Goal: Task Accomplishment & Management: Manage account settings

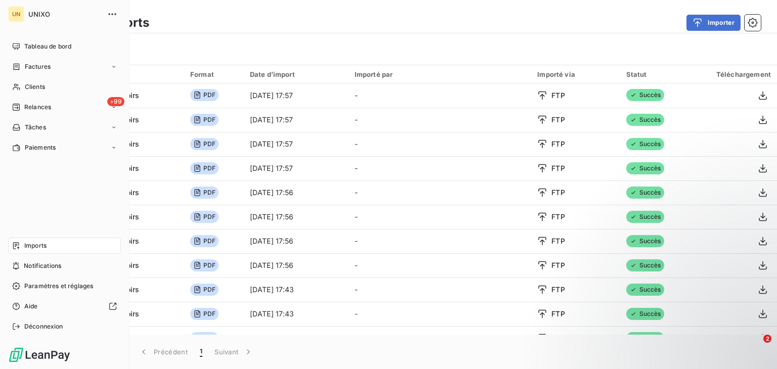
click at [49, 14] on span "UNIXO" at bounding box center [64, 14] width 73 height 8
click at [46, 45] on span "Tableau de bord" at bounding box center [47, 46] width 47 height 9
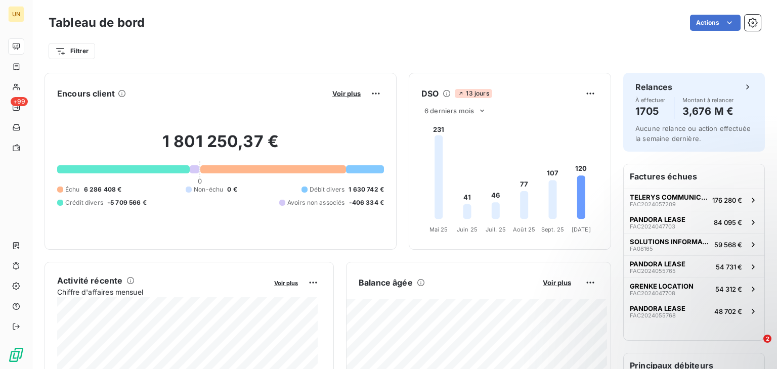
click at [724, 19] on html "UN +99 Tableau de bord Actions Filtrer Encours client Voir plus 1 801 250,37 € …" at bounding box center [388, 184] width 777 height 369
click at [748, 23] on icon "button" at bounding box center [753, 23] width 10 height 10
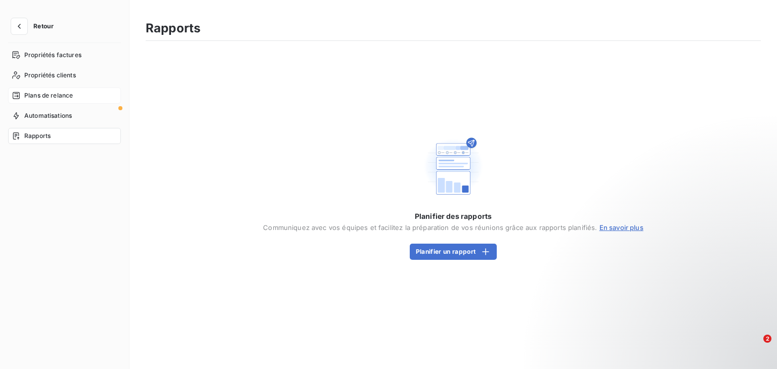
click at [51, 95] on span "Plans de relance" at bounding box center [48, 95] width 49 height 9
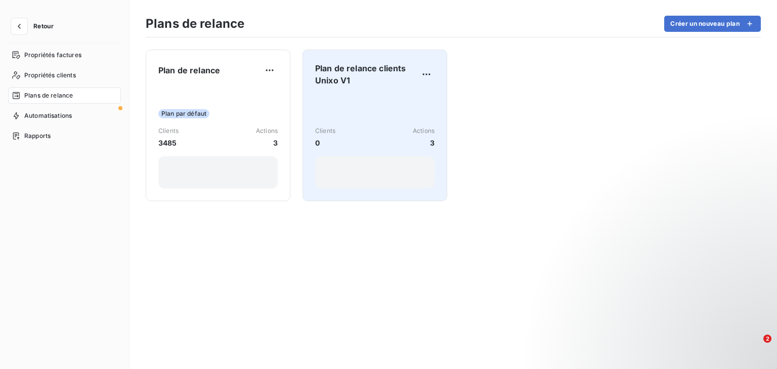
click at [359, 97] on div "Clients 0 Actions 3" at bounding box center [374, 142] width 119 height 94
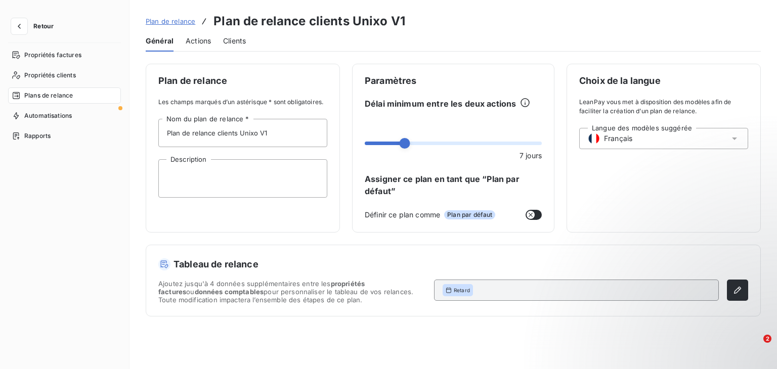
click at [243, 300] on span "Ajoutez jusqu'à 4 données supplémentaires entre les propriétés factures ou donn…" at bounding box center [292, 292] width 268 height 24
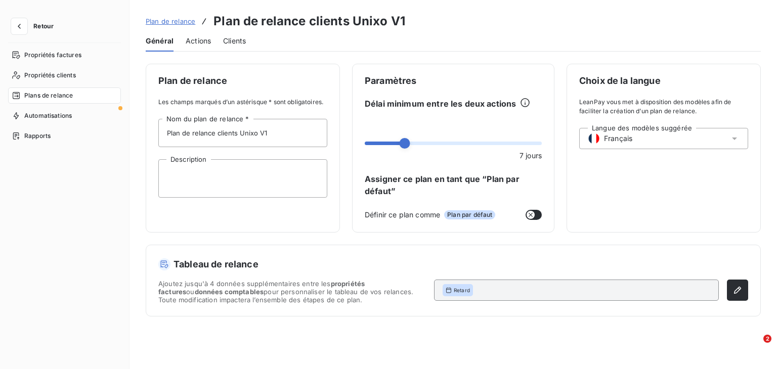
click at [518, 326] on div "Plan de relance Les champs marqués d’un astérisque * sont obligatoires. Plan de…" at bounding box center [454, 210] width 648 height 293
click at [738, 294] on icon "button" at bounding box center [738, 290] width 10 height 10
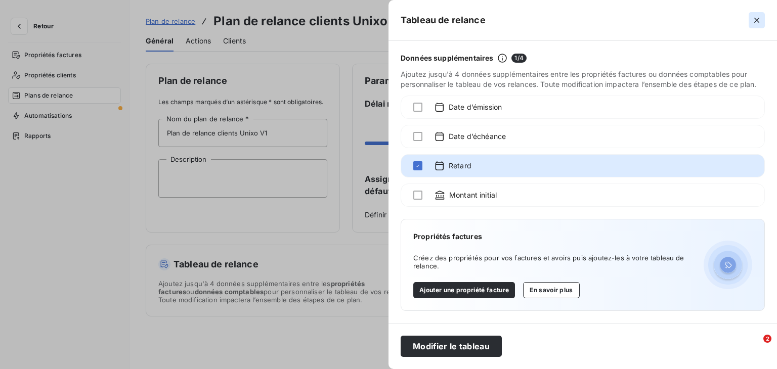
click at [756, 19] on icon "button" at bounding box center [756, 20] width 5 height 5
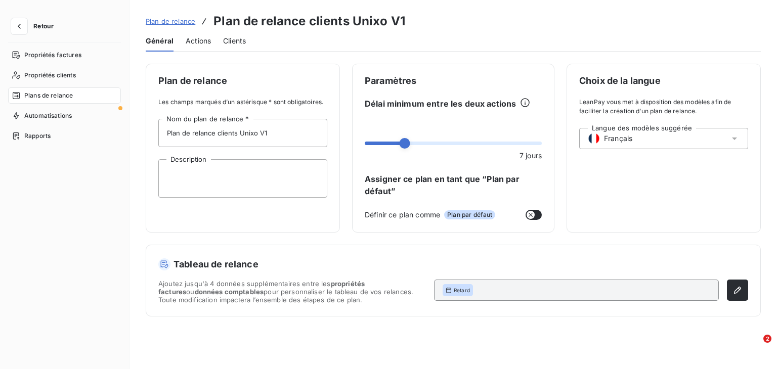
click at [193, 41] on span "Actions" at bounding box center [198, 41] width 25 height 10
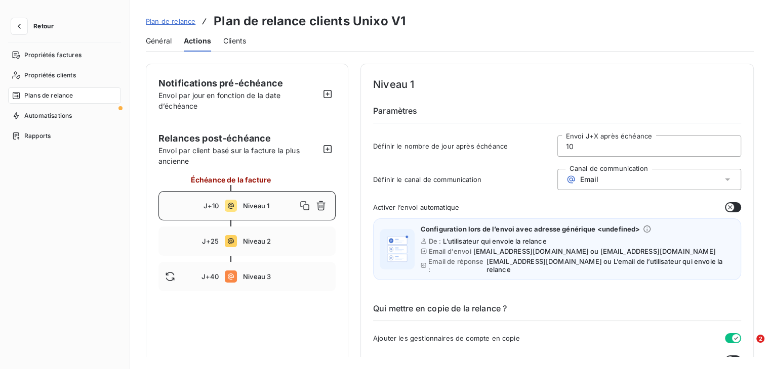
click at [242, 45] on span "Clients" at bounding box center [234, 41] width 23 height 10
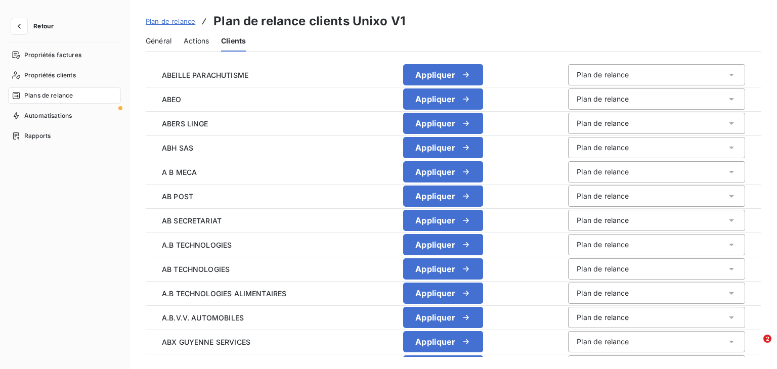
scroll to position [658, 0]
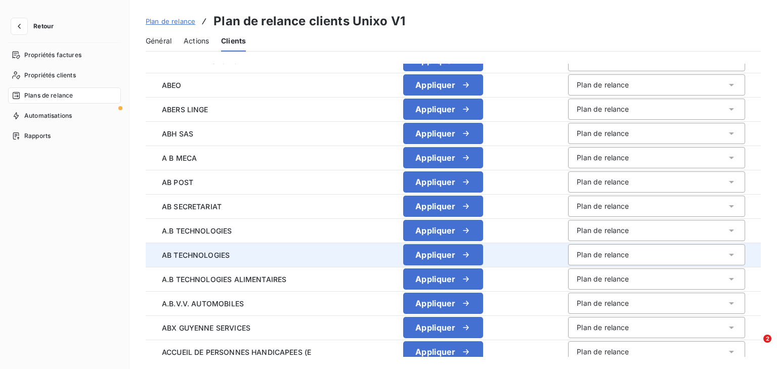
click at [670, 255] on div "Plan de relance" at bounding box center [656, 254] width 177 height 21
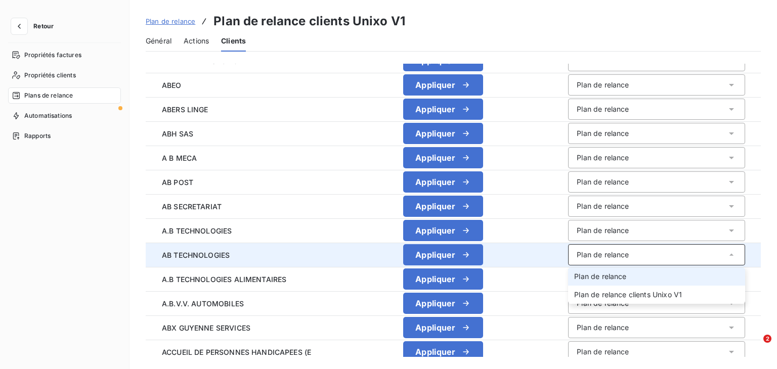
drag, startPoint x: 669, startPoint y: 255, endPoint x: 646, endPoint y: 255, distance: 23.3
click at [668, 255] on div "Plan de relance" at bounding box center [656, 254] width 177 height 21
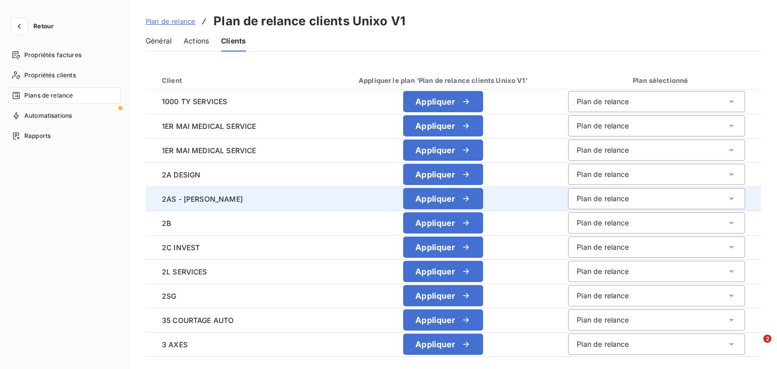
scroll to position [0, 0]
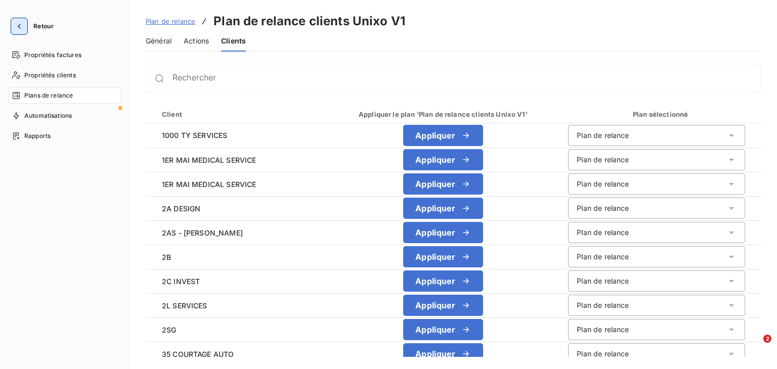
click at [18, 23] on icon "button" at bounding box center [19, 26] width 10 height 10
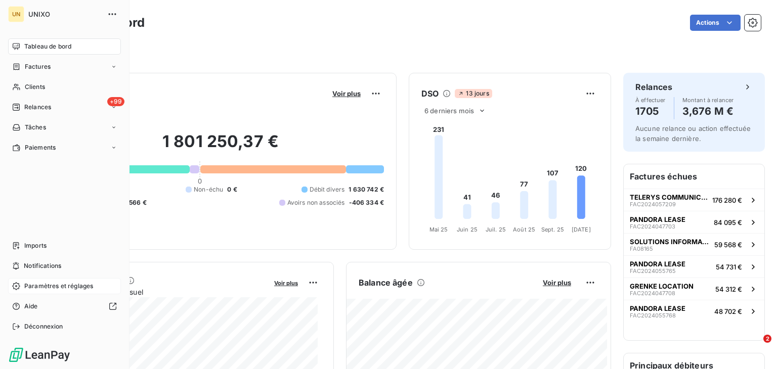
click at [74, 283] on span "Paramètres et réglages" at bounding box center [58, 286] width 69 height 9
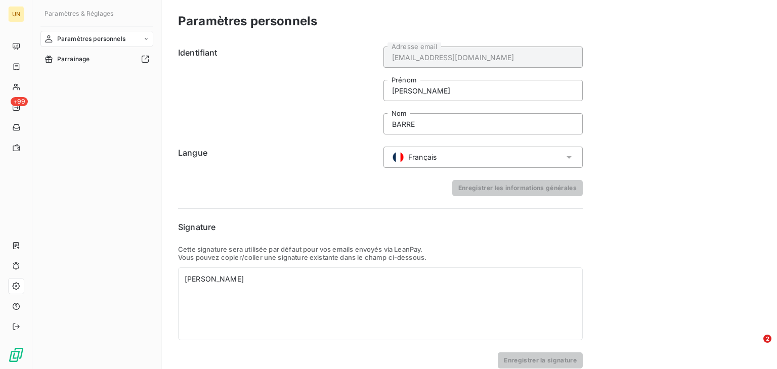
click at [142, 39] on div "Paramètres personnels" at bounding box center [96, 39] width 113 height 16
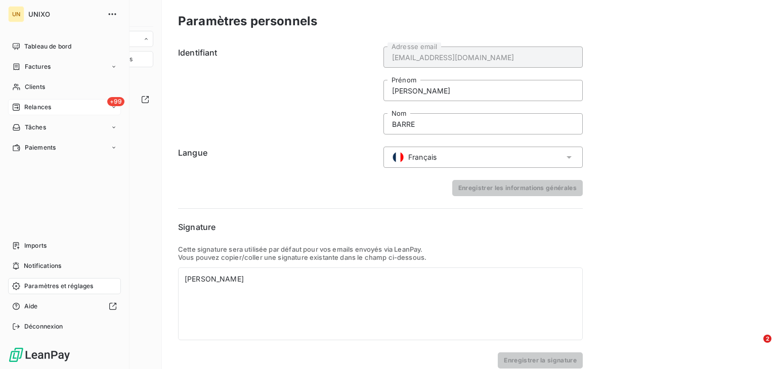
drag, startPoint x: 39, startPoint y: 105, endPoint x: 49, endPoint y: 105, distance: 9.6
click at [39, 105] on span "Relances" at bounding box center [37, 107] width 27 height 9
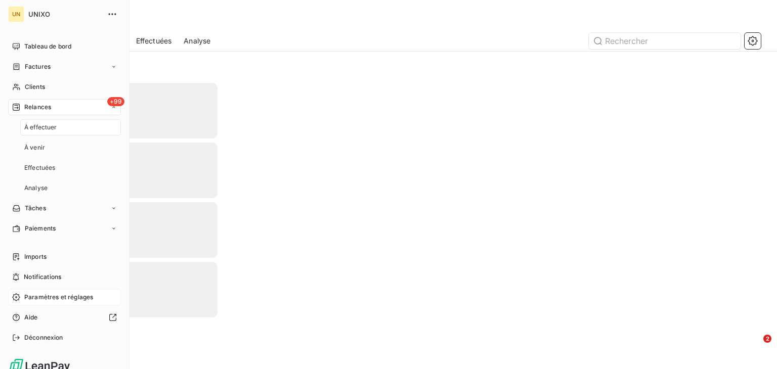
click at [68, 105] on div "+99 Relances" at bounding box center [64, 107] width 113 height 16
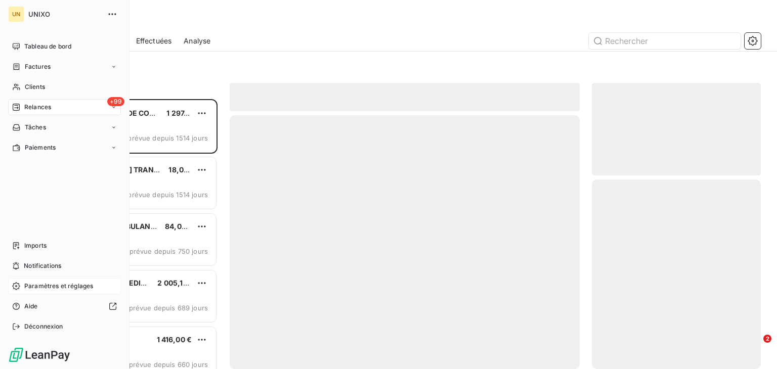
scroll to position [262, 161]
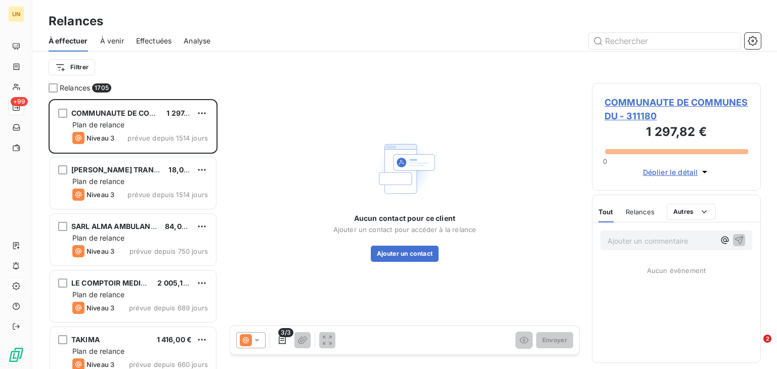
click at [111, 39] on span "À venir" at bounding box center [112, 41] width 24 height 10
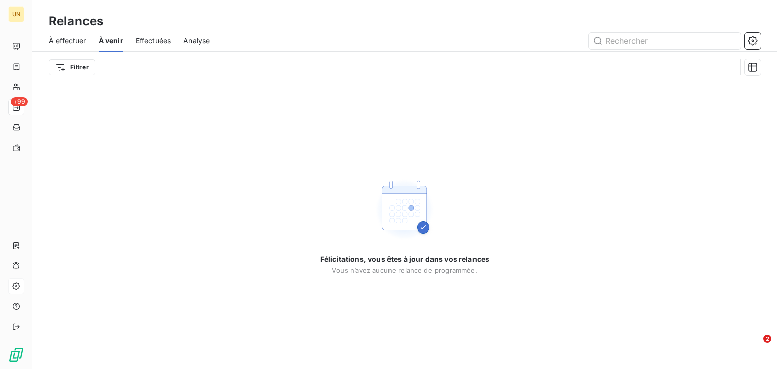
click at [59, 37] on span "À effectuer" at bounding box center [68, 41] width 38 height 10
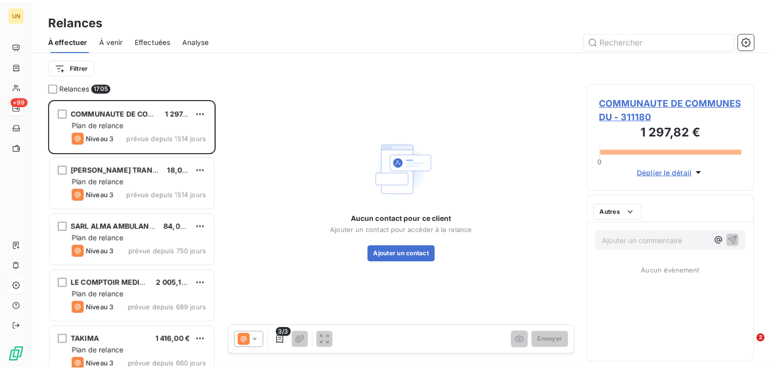
scroll to position [262, 161]
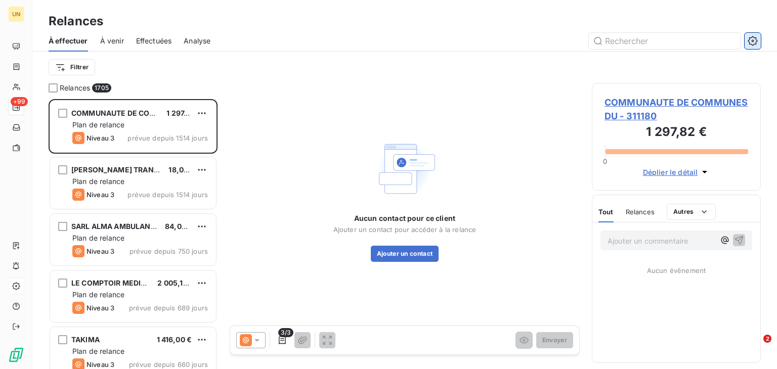
click at [755, 38] on icon "button" at bounding box center [753, 41] width 10 height 10
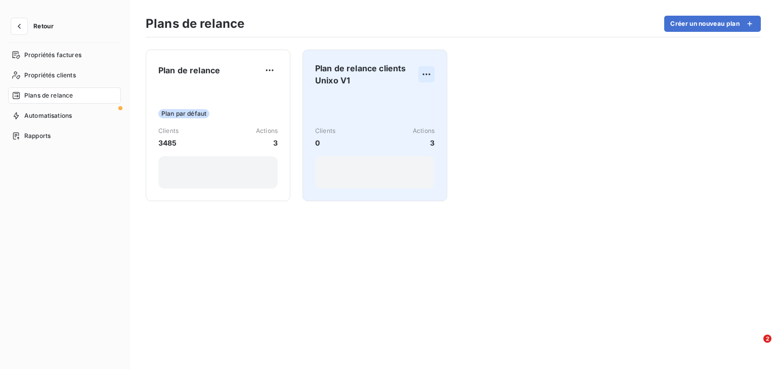
click at [422, 71] on html "Retour Propriétés factures Propriétés clients Plans de relance Automatisations …" at bounding box center [388, 184] width 777 height 369
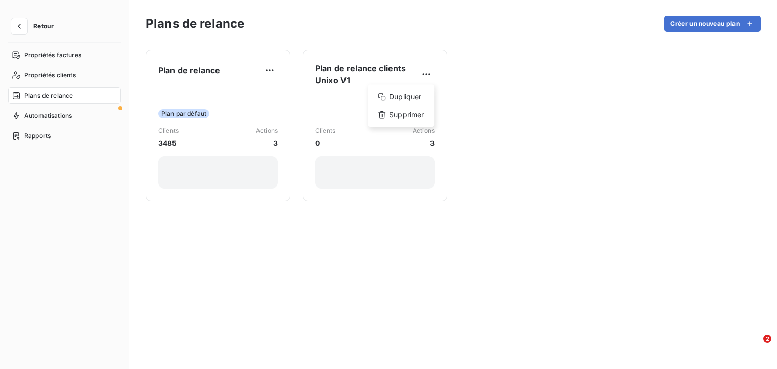
click at [509, 92] on html "Retour Propriétés factures Propriétés clients Plans de relance Automatisations …" at bounding box center [388, 184] width 777 height 369
click at [73, 117] on div "Automatisations" at bounding box center [64, 116] width 113 height 16
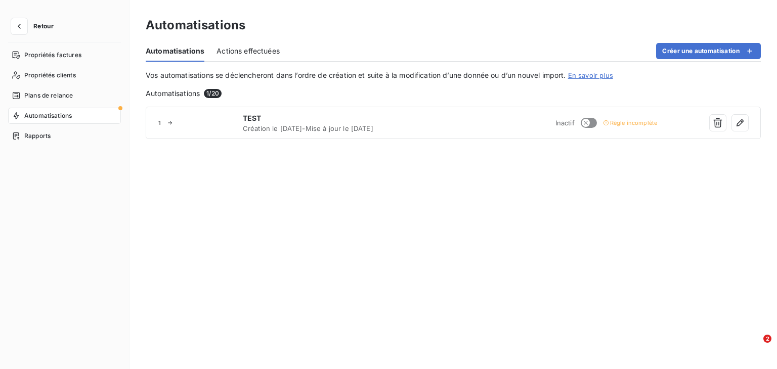
click at [253, 47] on span "Actions effectuées" at bounding box center [248, 51] width 63 height 10
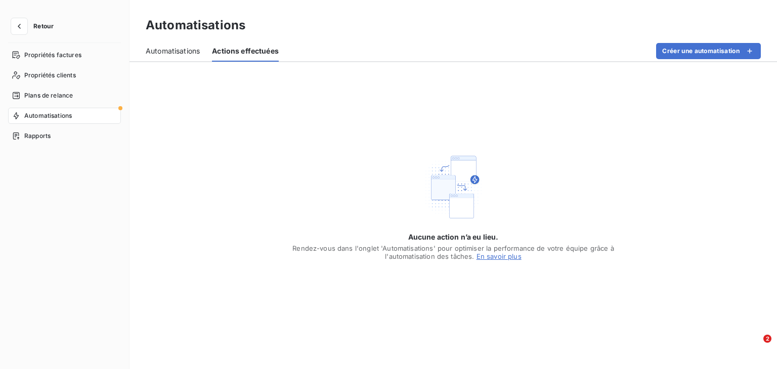
drag, startPoint x: 168, startPoint y: 51, endPoint x: 161, endPoint y: 54, distance: 7.7
click at [169, 51] on span "Automatisations" at bounding box center [173, 51] width 54 height 10
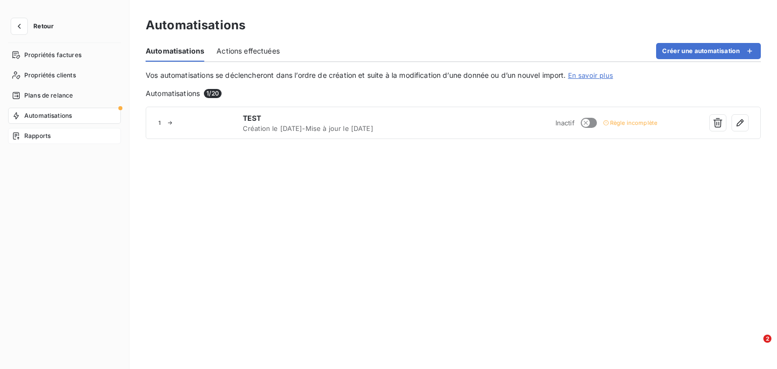
click at [47, 135] on span "Rapports" at bounding box center [37, 136] width 26 height 9
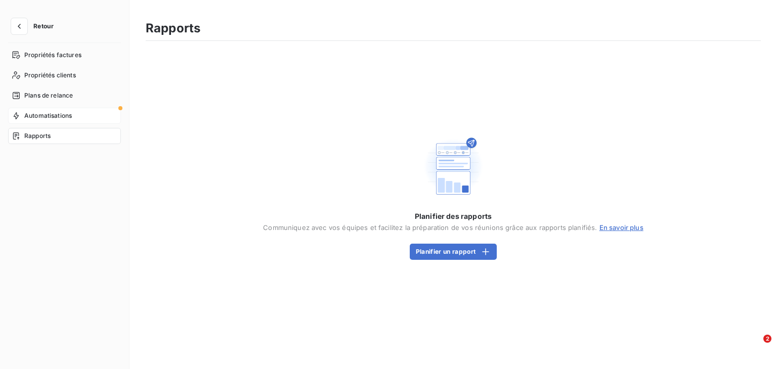
drag, startPoint x: 53, startPoint y: 116, endPoint x: 64, endPoint y: 116, distance: 11.6
click at [53, 116] on span "Automatisations" at bounding box center [48, 115] width 48 height 9
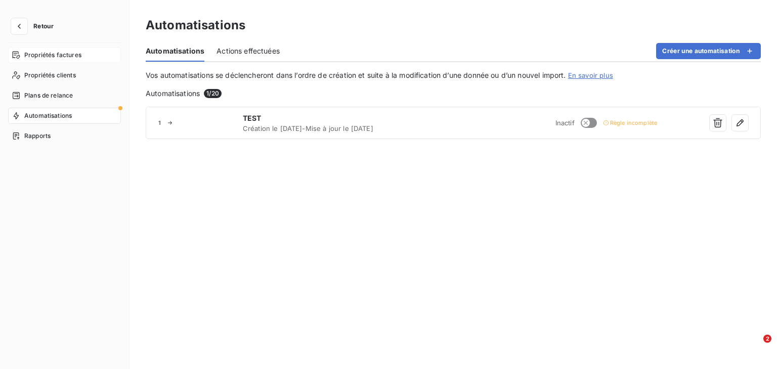
click at [45, 53] on span "Propriétés factures" at bounding box center [52, 55] width 57 height 9
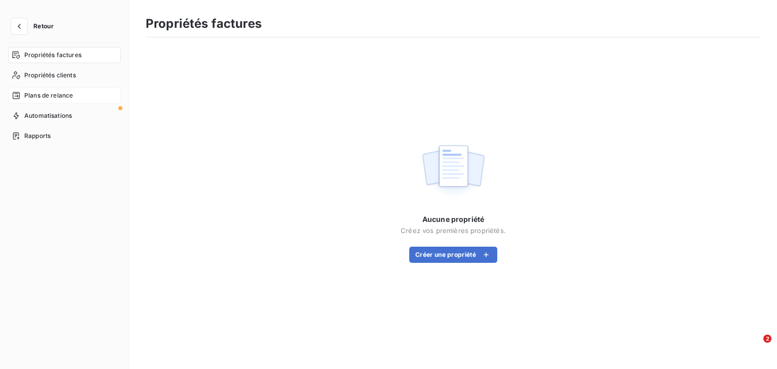
click at [38, 98] on span "Plans de relance" at bounding box center [48, 95] width 49 height 9
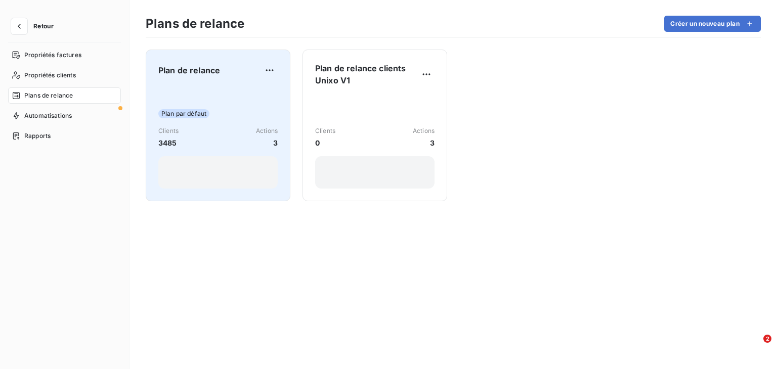
click at [211, 88] on div "Plan par défaut Clients 3485 Actions 3" at bounding box center [217, 138] width 119 height 102
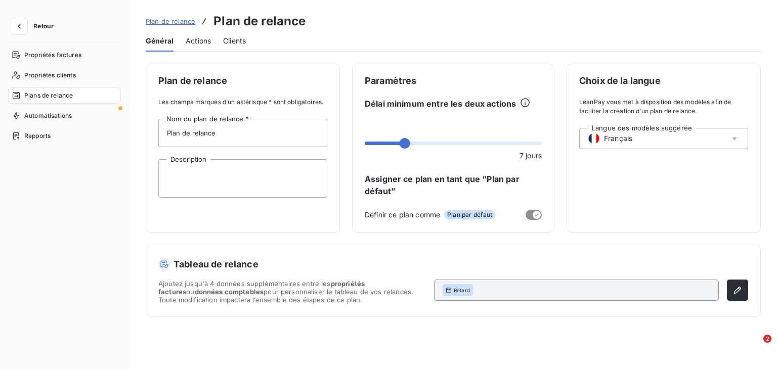
click at [191, 44] on span "Actions" at bounding box center [198, 41] width 25 height 10
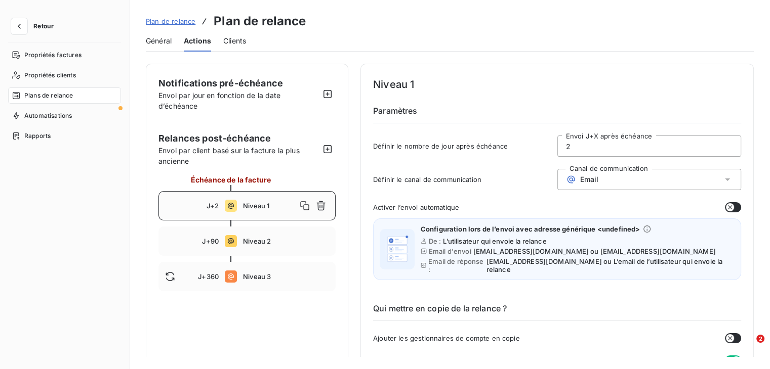
drag, startPoint x: 572, startPoint y: 145, endPoint x: 538, endPoint y: 145, distance: 33.4
click at [540, 146] on div "Définir le nombre de jour après échéance 2 Envoi J+X après échéance" at bounding box center [557, 149] width 368 height 27
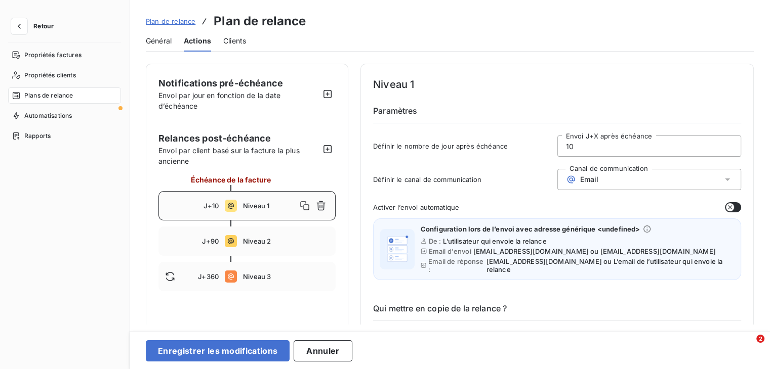
type input "10"
click at [724, 178] on icon at bounding box center [727, 180] width 10 height 10
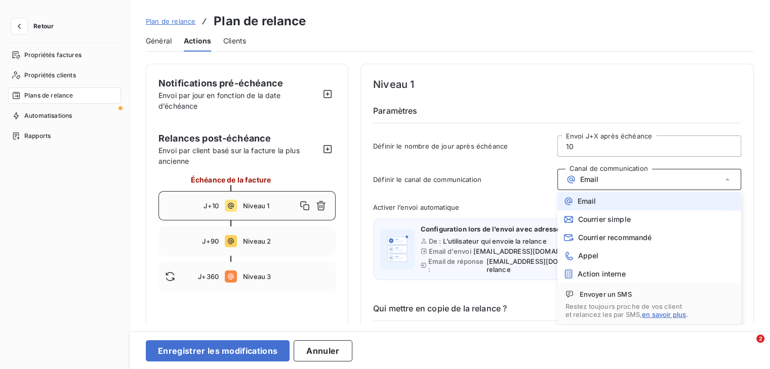
click at [724, 178] on icon at bounding box center [727, 180] width 10 height 10
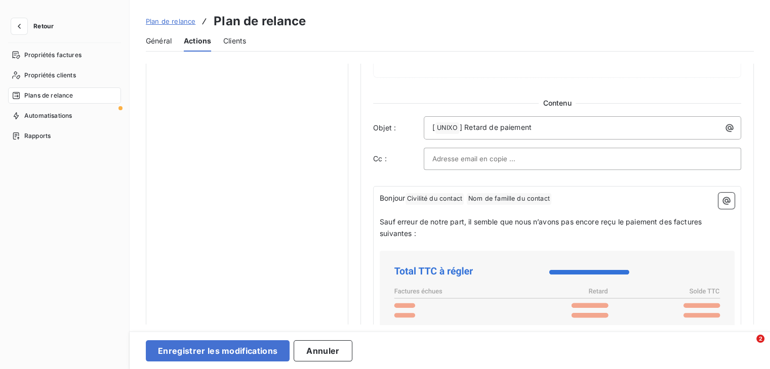
scroll to position [557, 0]
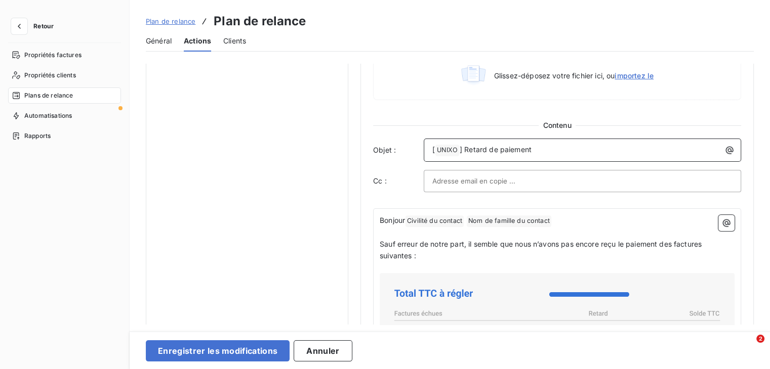
click at [629, 146] on p "[ UNIXO ﻿ ] Retard de paiement" at bounding box center [584, 150] width 305 height 12
click at [528, 179] on div at bounding box center [582, 181] width 300 height 15
click at [536, 150] on p "[ UNIXO ﻿ ] Retard de paiement" at bounding box center [584, 150] width 305 height 12
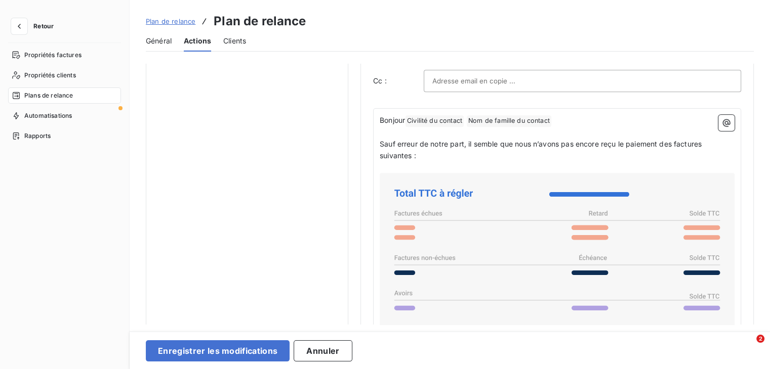
scroll to position [658, 0]
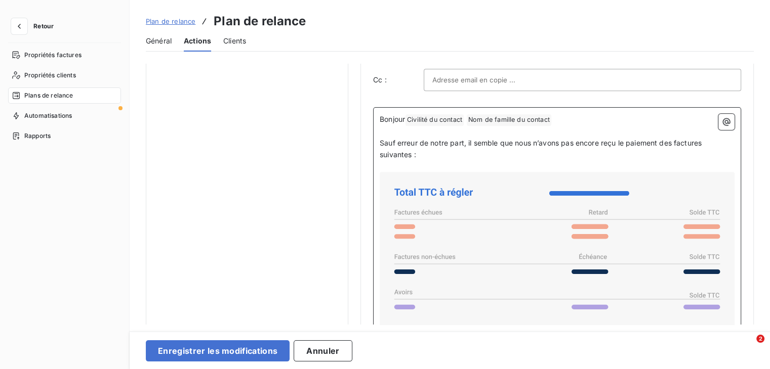
click at [517, 143] on span "Sauf erreur de notre part, il semble que nous n’avons pas encore reçu le paieme…" at bounding box center [541, 149] width 324 height 20
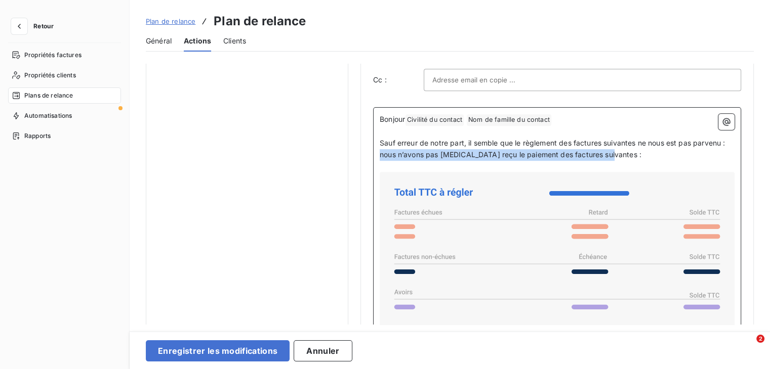
drag, startPoint x: 609, startPoint y: 151, endPoint x: 373, endPoint y: 158, distance: 235.9
click at [373, 158] on div "Bonjour Civilité du contact ﻿ Nom de famille du contact ﻿ ﻿ ﻿ Sauf erreur de no…" at bounding box center [557, 288] width 368 height 362
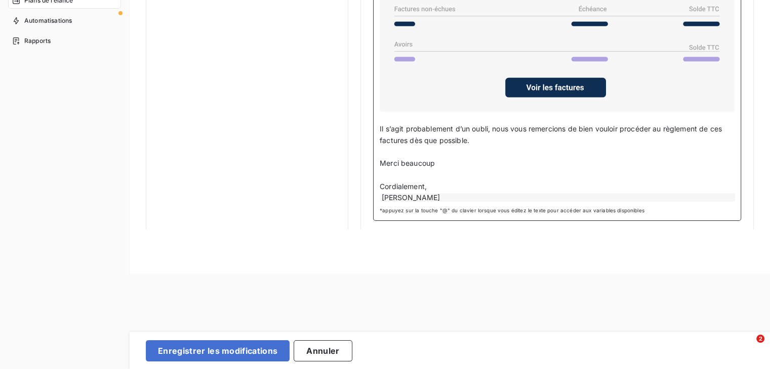
scroll to position [86, 0]
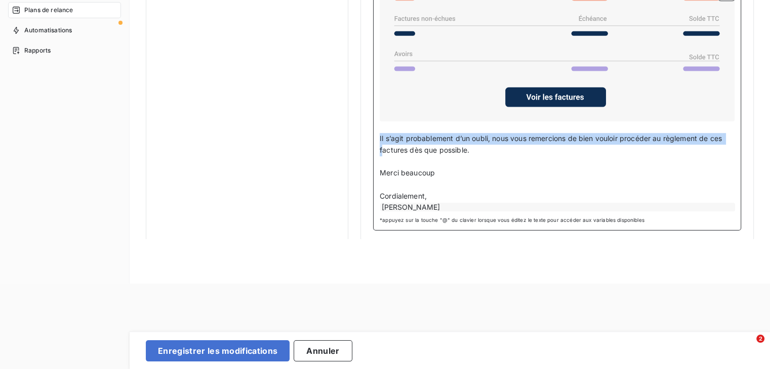
drag, startPoint x: 423, startPoint y: 167, endPoint x: 366, endPoint y: 138, distance: 64.5
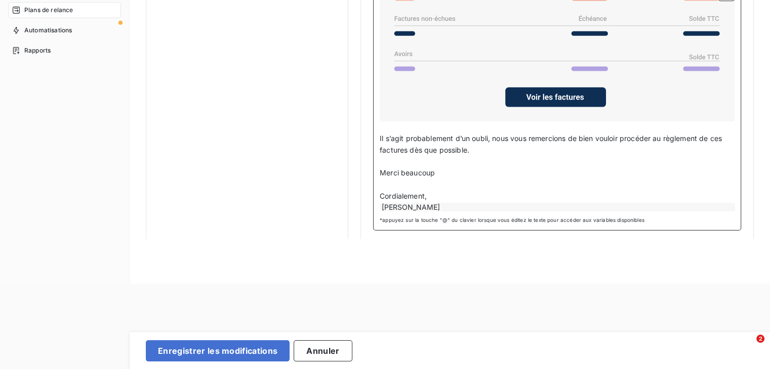
drag, startPoint x: 472, startPoint y: 168, endPoint x: 442, endPoint y: 170, distance: 30.4
click at [472, 167] on p "Merci beaucoup" at bounding box center [556, 173] width 355 height 12
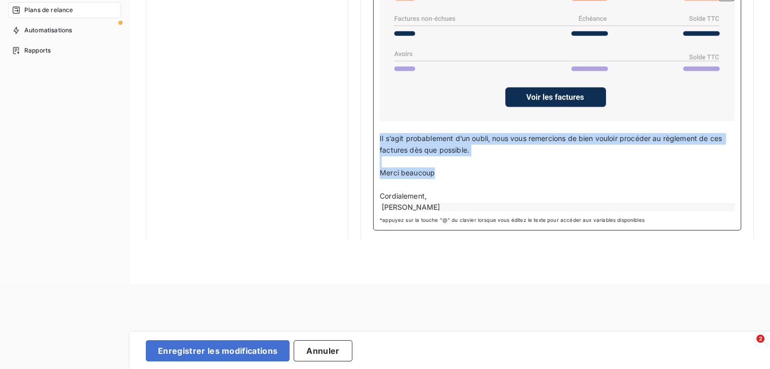
drag, startPoint x: 439, startPoint y: 168, endPoint x: 373, endPoint y: 138, distance: 73.1
click at [373, 138] on div "Bonjour Civilité du contact ﻿ Nom de famille du contact ﻿ ﻿ ﻿ Sauf erreur de no…" at bounding box center [557, 55] width 368 height 351
